Goal: Find contact information: Find contact information

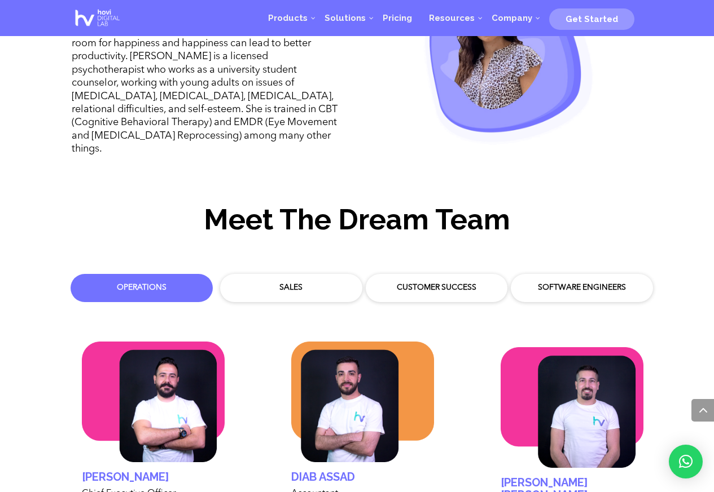
scroll to position [3023, 0]
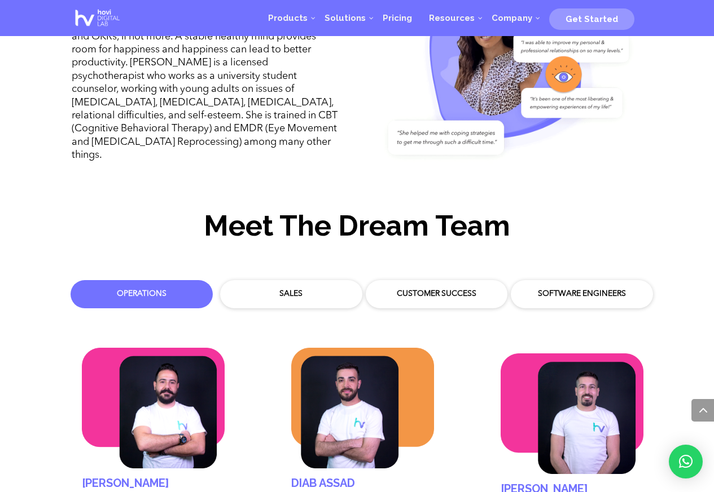
click at [285, 275] on div "Operations Sales Customer Success Software Engineers" at bounding box center [359, 292] width 601 height 34
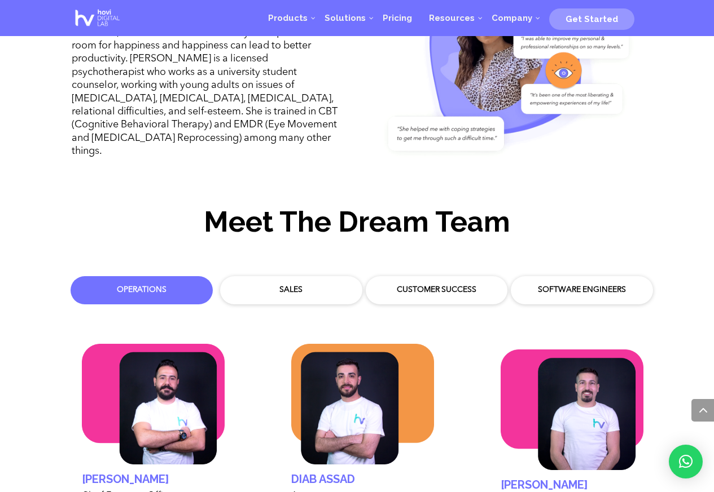
scroll to position [3250, 0]
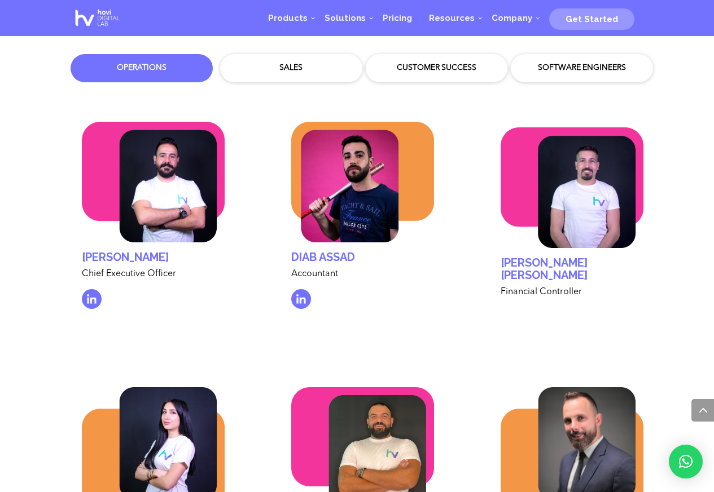
click at [285, 102] on div "Diab assad Accountant" at bounding box center [362, 222] width 177 height 254
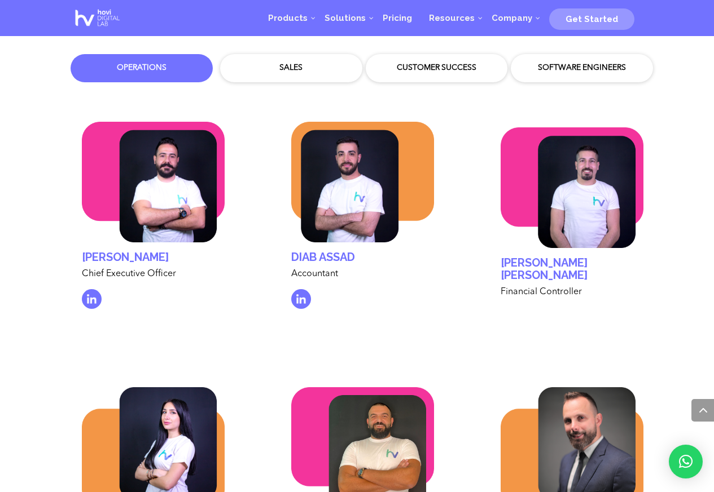
click at [287, 63] on div "Sales" at bounding box center [290, 68] width 125 height 11
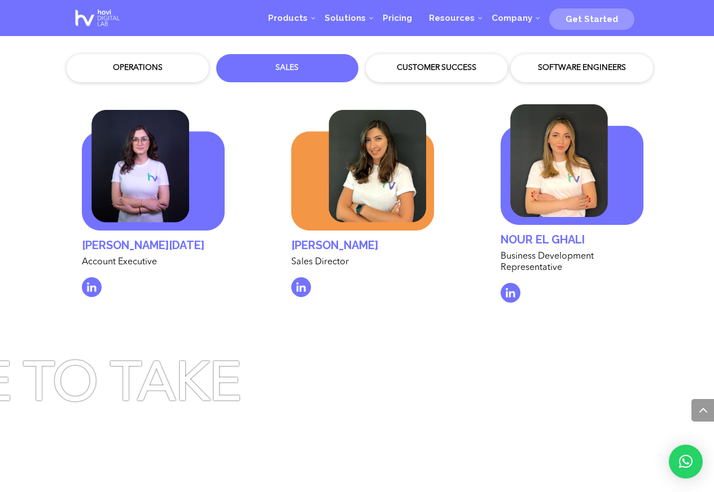
click at [429, 63] on div "Customer Success" at bounding box center [436, 68] width 125 height 11
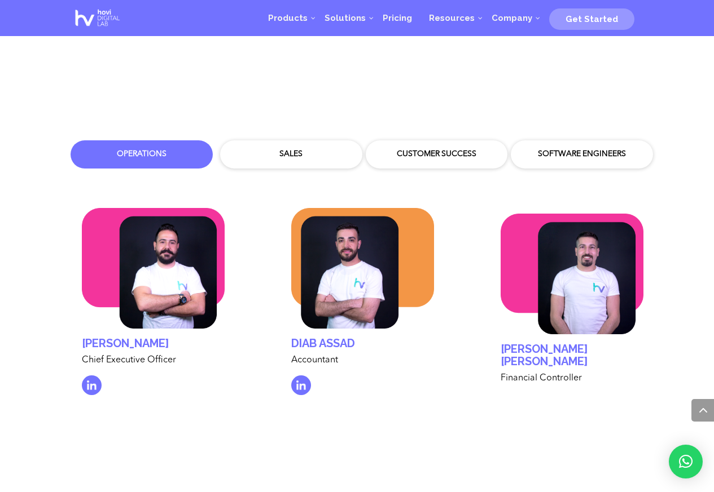
scroll to position [3165, 0]
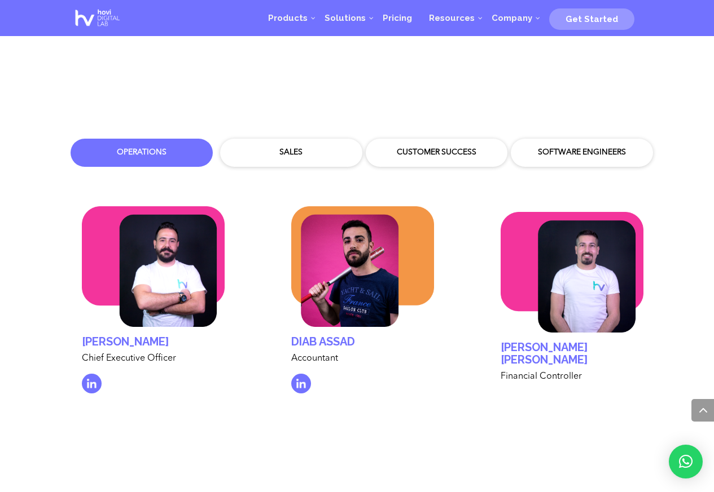
click at [282, 179] on div "Diab assad Accountant" at bounding box center [362, 306] width 177 height 254
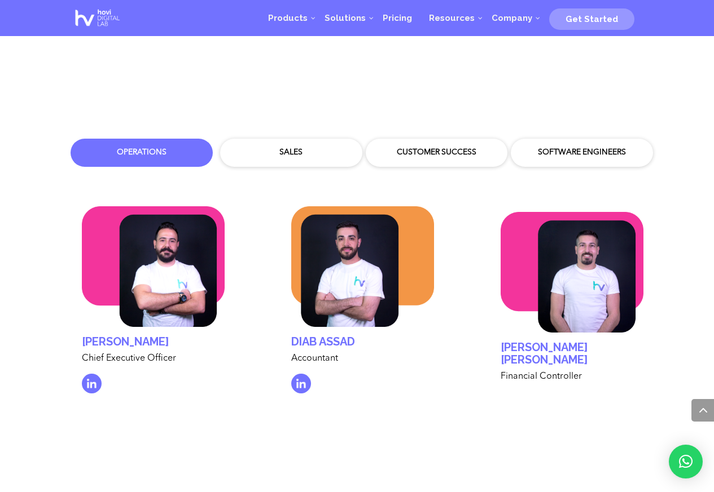
click at [282, 147] on div "Sales" at bounding box center [290, 152] width 125 height 11
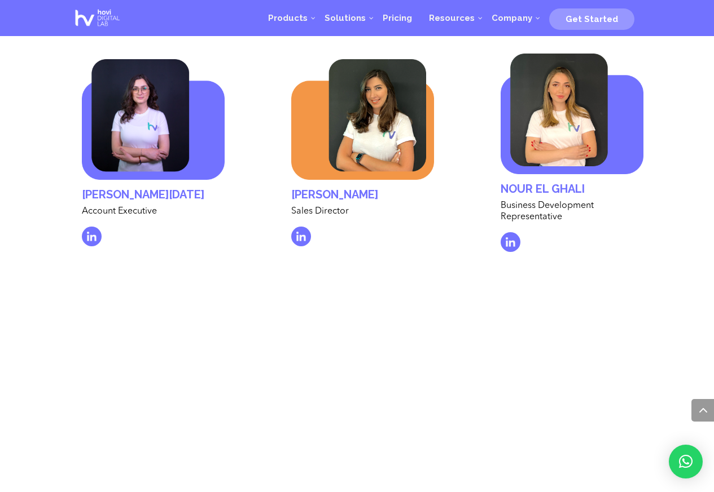
scroll to position [3301, 0]
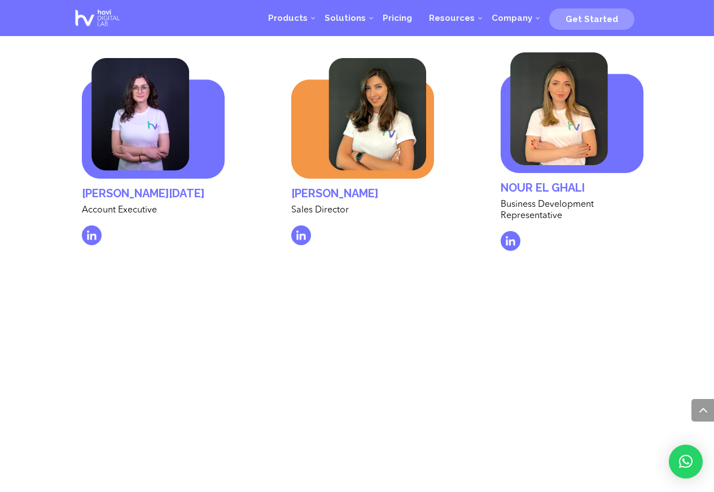
click at [300, 226] on img at bounding box center [301, 236] width 20 height 20
